Goal: Check status: Check status

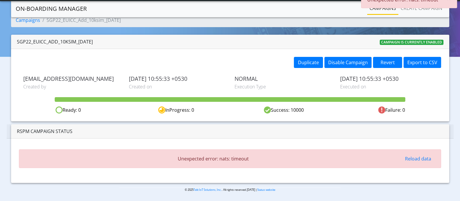
scroll to position [14, 0]
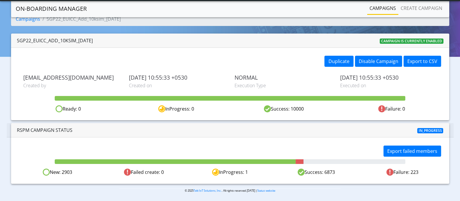
scroll to position [14, 0]
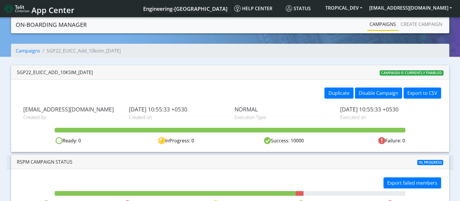
scroll to position [16, 0]
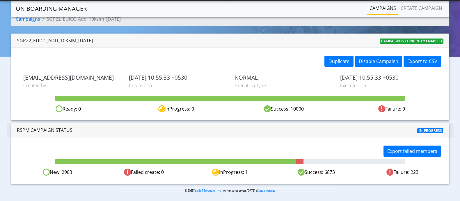
click at [167, 136] on div "RSPM Campaign Status In_progress" at bounding box center [230, 130] width 447 height 14
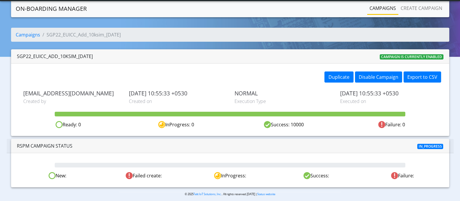
scroll to position [3, 0]
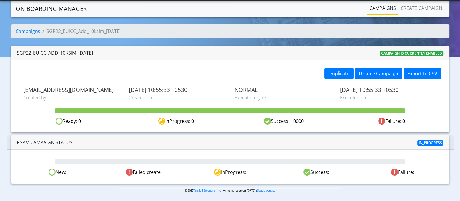
click at [132, 153] on div "New: Failed create: InProgress: Success: Failure:" at bounding box center [230, 166] width 438 height 34
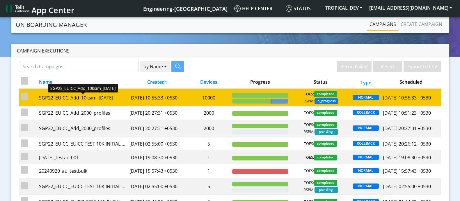
click at [96, 101] on div "SGP22_EUICC_Add_10ksim_[DATE]" at bounding box center [82, 97] width 86 height 7
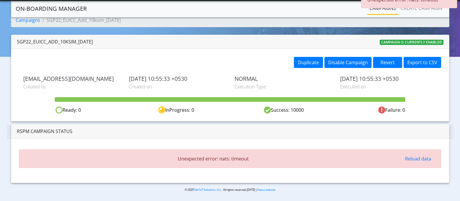
scroll to position [14, 0]
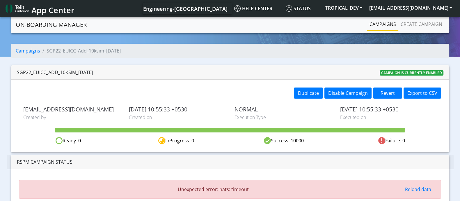
scroll to position [14, 0]
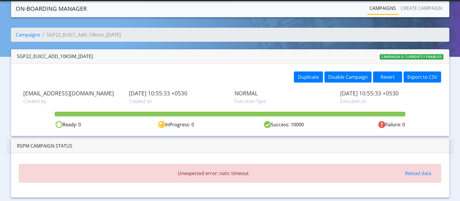
scroll to position [14, 0]
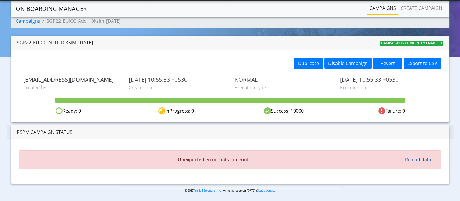
click at [415, 159] on button "Reload data" at bounding box center [419, 159] width 34 height 11
click at [430, 161] on button "Reload data" at bounding box center [419, 159] width 34 height 11
click at [419, 158] on button "Reload data" at bounding box center [419, 159] width 34 height 11
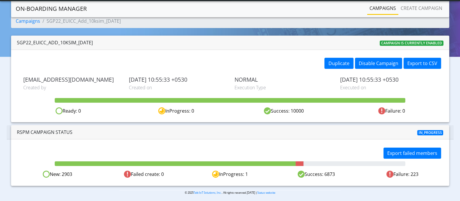
drag, startPoint x: 308, startPoint y: 174, endPoint x: 348, endPoint y: 174, distance: 39.9
click at [348, 174] on div "Success: 6873" at bounding box center [316, 173] width 86 height 7
click at [412, 148] on button "Export failed members" at bounding box center [413, 152] width 58 height 11
click at [396, 151] on button "Export failed members" at bounding box center [413, 152] width 58 height 11
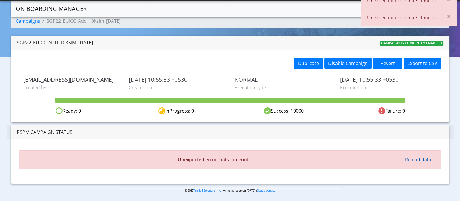
click at [421, 160] on button "Reload data" at bounding box center [419, 159] width 34 height 11
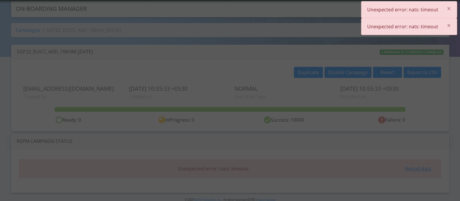
scroll to position [0, 0]
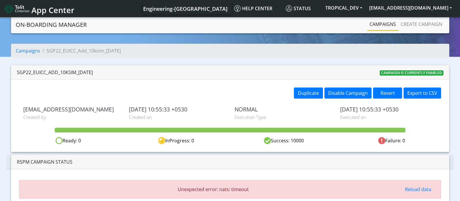
click at [318, 67] on div "SGP22_EUICC_Add_10ksim_30Sep Campaign is currently enabled" at bounding box center [230, 72] width 438 height 14
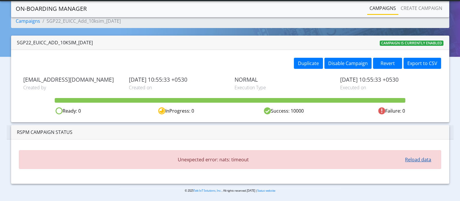
click at [416, 160] on button "Reload data" at bounding box center [419, 159] width 34 height 11
click at [422, 158] on button "Reload data" at bounding box center [419, 159] width 34 height 11
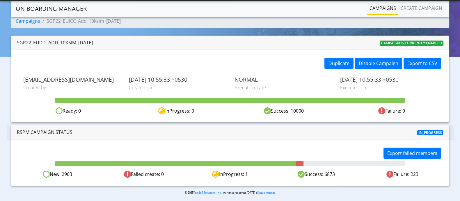
drag, startPoint x: 63, startPoint y: 172, endPoint x: 175, endPoint y: 174, distance: 112.4
click at [175, 174] on div "New: 2903 Failed create: 0 InProgress: 1 Success: 6873 Failure: 223" at bounding box center [230, 173] width 431 height 7
click at [175, 174] on div "Failed create: 0" at bounding box center [144, 173] width 86 height 7
drag, startPoint x: 51, startPoint y: 173, endPoint x: 430, endPoint y: 172, distance: 379.1
click at [430, 172] on div "New: 2903 Failed create: 0 InProgress: 1 Success: 6873 Failure: 223" at bounding box center [230, 173] width 431 height 7
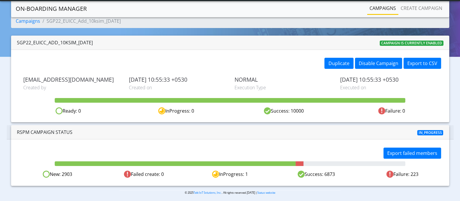
click at [430, 172] on div "Failure: 223" at bounding box center [403, 173] width 86 height 7
click at [310, 151] on div "Export failed members" at bounding box center [338, 153] width 216 height 13
click at [296, 113] on div "Success: 10000" at bounding box center [284, 110] width 108 height 7
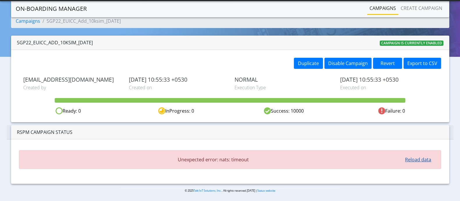
click at [414, 159] on button "Reload data" at bounding box center [419, 159] width 34 height 11
drag, startPoint x: 159, startPoint y: 78, endPoint x: 176, endPoint y: 80, distance: 17.0
click at [176, 80] on span "[DATE] 10:55:33 +0530" at bounding box center [177, 79] width 97 height 7
click at [413, 158] on button "Reload data" at bounding box center [419, 159] width 34 height 11
click at [414, 157] on button "Reload data" at bounding box center [419, 159] width 34 height 11
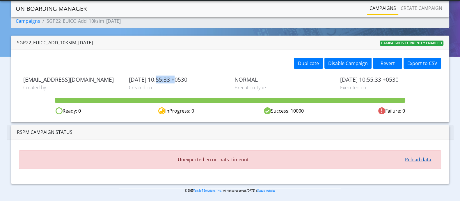
click at [428, 160] on button "Reload data" at bounding box center [419, 159] width 34 height 11
click at [429, 159] on button "Reload data" at bounding box center [419, 159] width 34 height 11
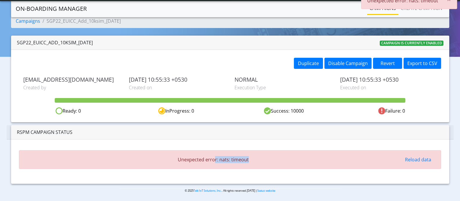
drag, startPoint x: 215, startPoint y: 156, endPoint x: 253, endPoint y: 156, distance: 38.1
click at [253, 156] on span "Unexpected error: nats: timeout" at bounding box center [213, 159] width 377 height 7
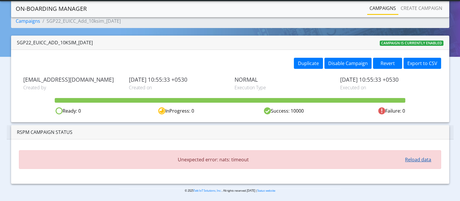
click at [432, 157] on button "Reload data" at bounding box center [419, 159] width 34 height 11
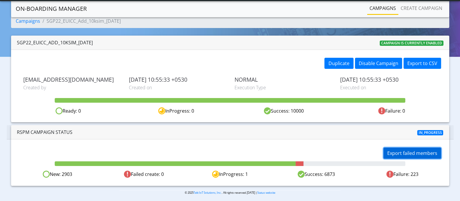
click at [411, 151] on button "Export failed members" at bounding box center [413, 152] width 58 height 11
click at [396, 148] on button "Export failed members" at bounding box center [413, 152] width 58 height 11
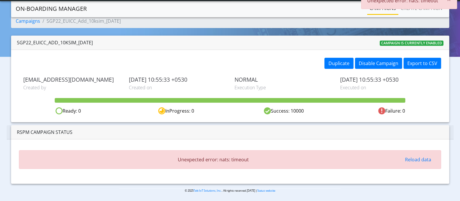
scroll to position [0, 0]
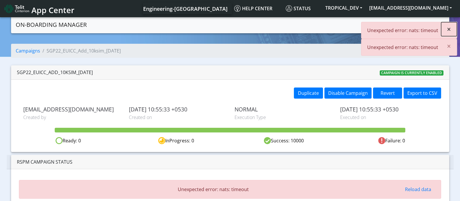
click at [450, 31] on span "×" at bounding box center [449, 29] width 4 height 10
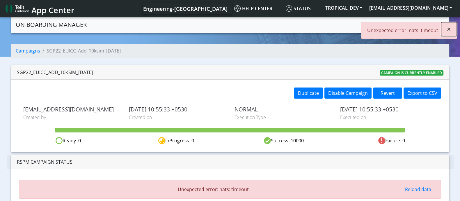
click at [451, 29] on span "×" at bounding box center [449, 29] width 4 height 10
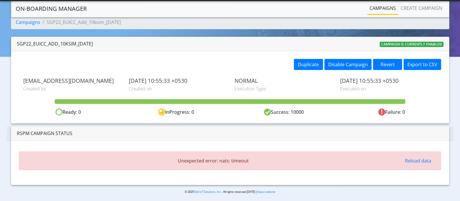
scroll to position [14, 0]
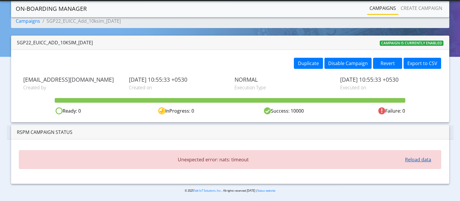
click at [416, 158] on button "Reload data" at bounding box center [419, 159] width 34 height 11
click at [423, 160] on button "Reload data" at bounding box center [419, 159] width 34 height 11
click at [415, 161] on button "Reload data" at bounding box center [419, 159] width 34 height 11
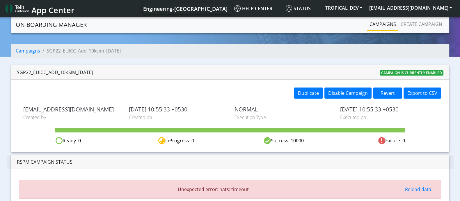
scroll to position [14, 0]
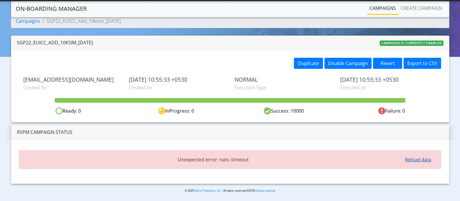
click at [429, 159] on button "Reload data" at bounding box center [419, 159] width 34 height 11
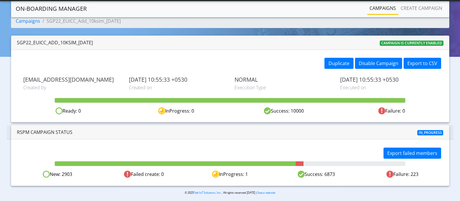
click at [259, 154] on div "Export failed members" at bounding box center [338, 153] width 216 height 13
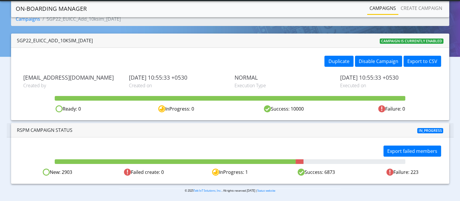
scroll to position [0, 0]
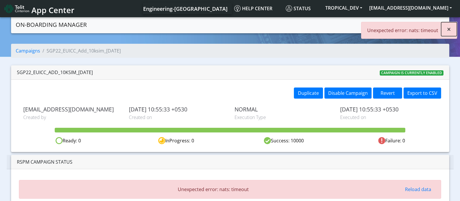
click at [452, 29] on button "×" at bounding box center [449, 29] width 16 height 14
